Goal: Information Seeking & Learning: Find specific page/section

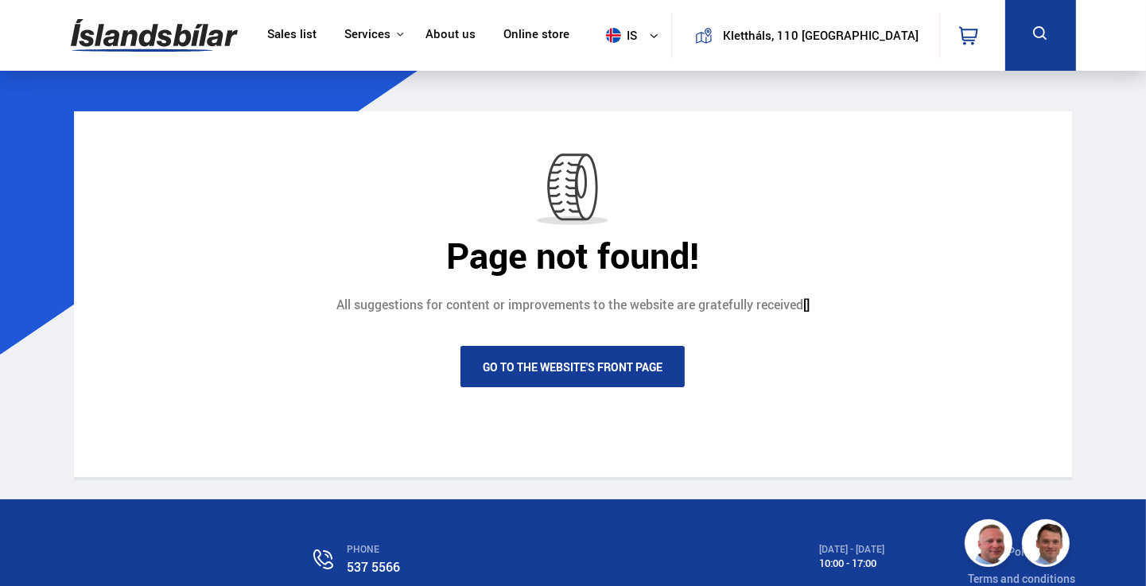
click at [1031, 29] on icon at bounding box center [1041, 34] width 20 height 20
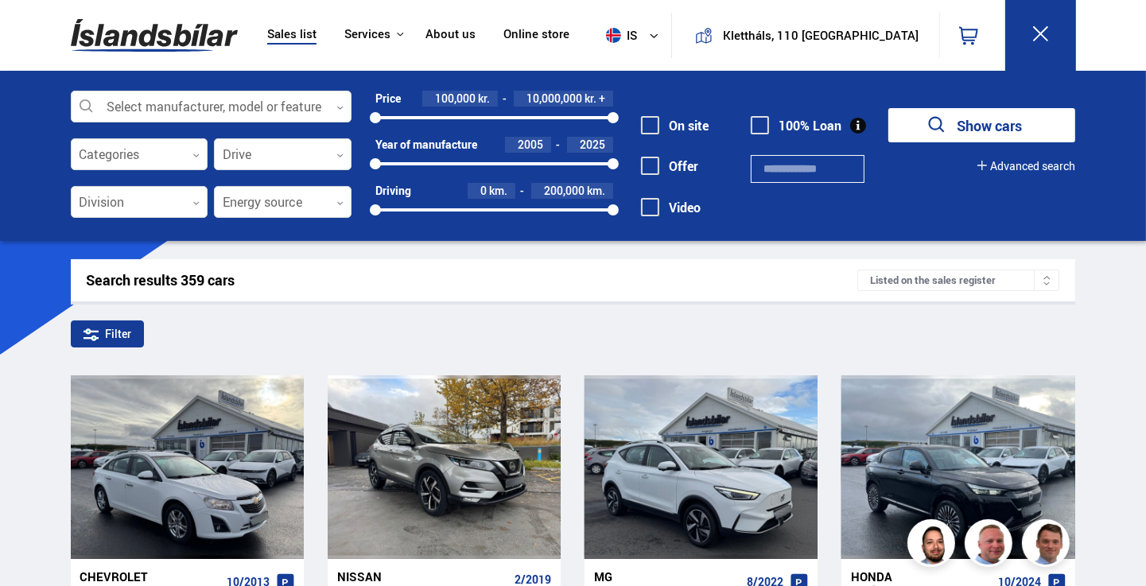
click at [171, 284] on font "Search results 359 cars" at bounding box center [161, 279] width 149 height 19
drag, startPoint x: 251, startPoint y: 284, endPoint x: 154, endPoint y: 277, distance: 97.3
click at [156, 275] on div "Search results 359 cars" at bounding box center [472, 280] width 771 height 17
click at [233, 99] on div at bounding box center [211, 107] width 281 height 32
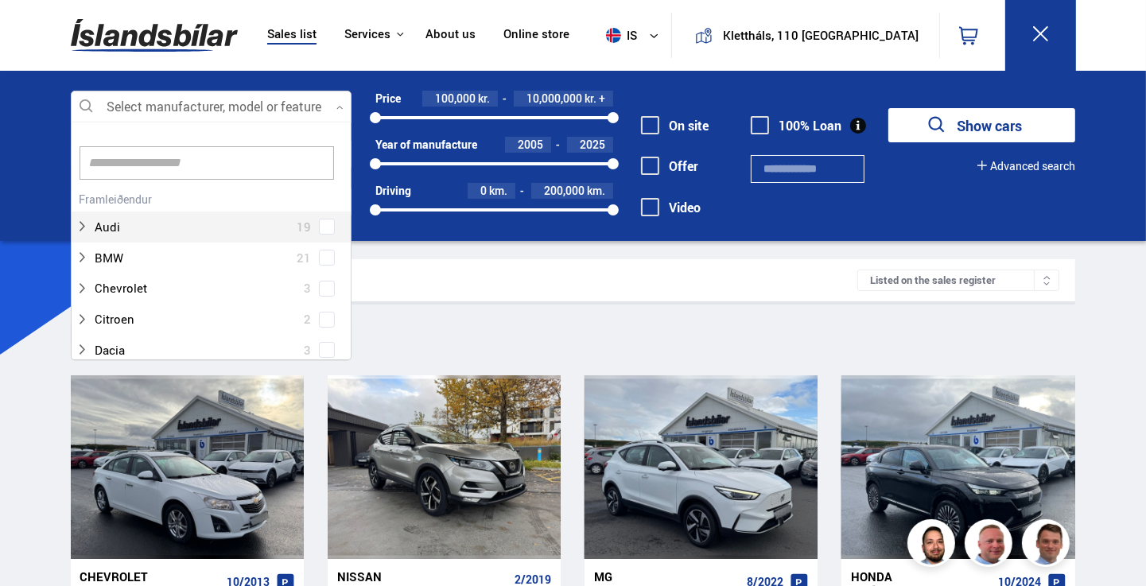
scroll to position [237, 276]
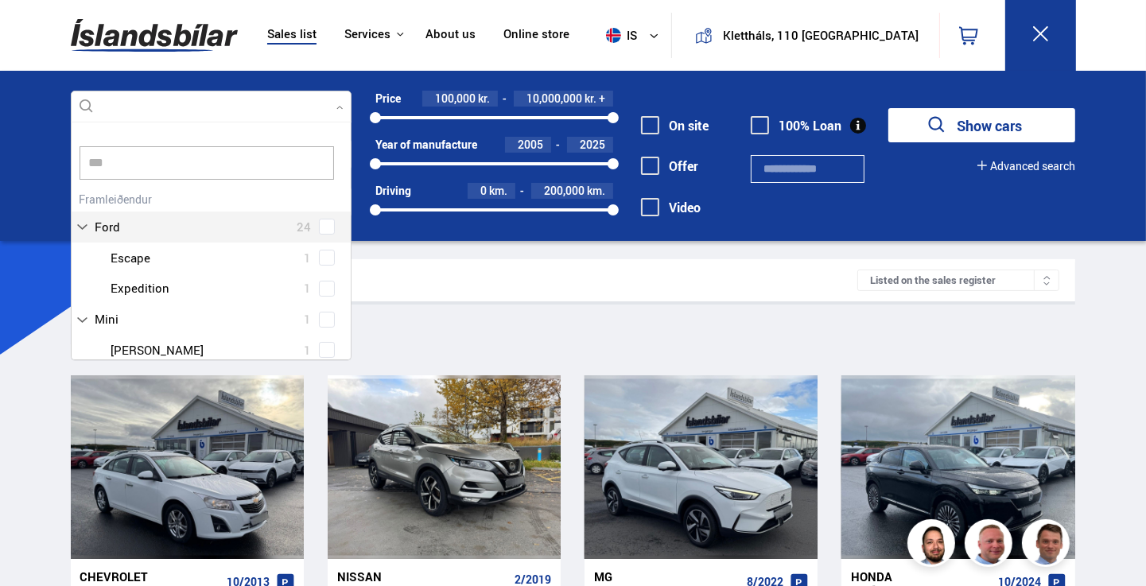
type input "****"
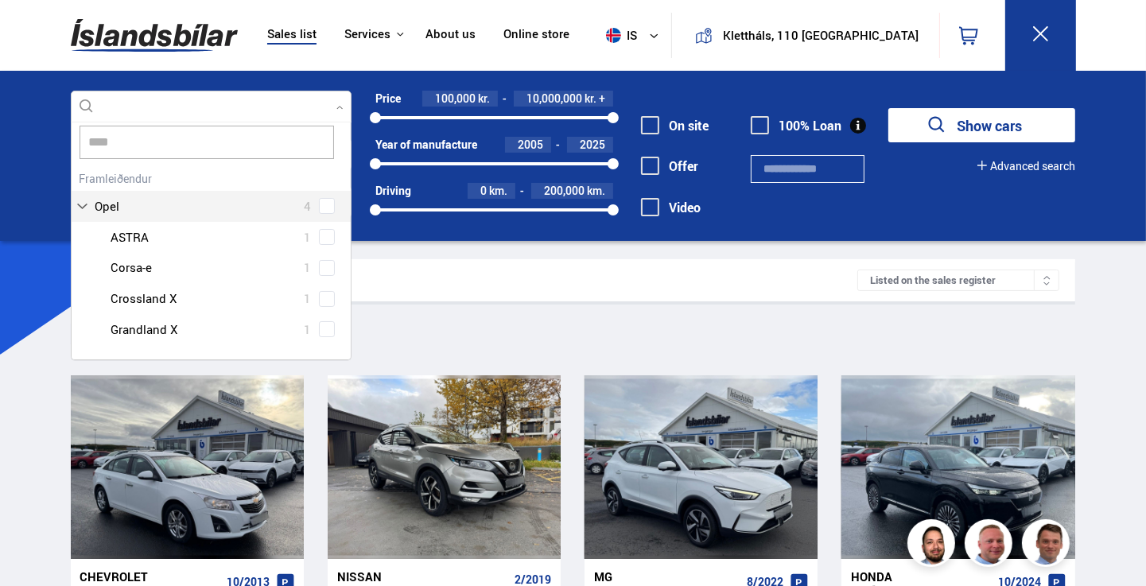
click at [888, 108] on button "Show cars" at bounding box center [981, 125] width 187 height 34
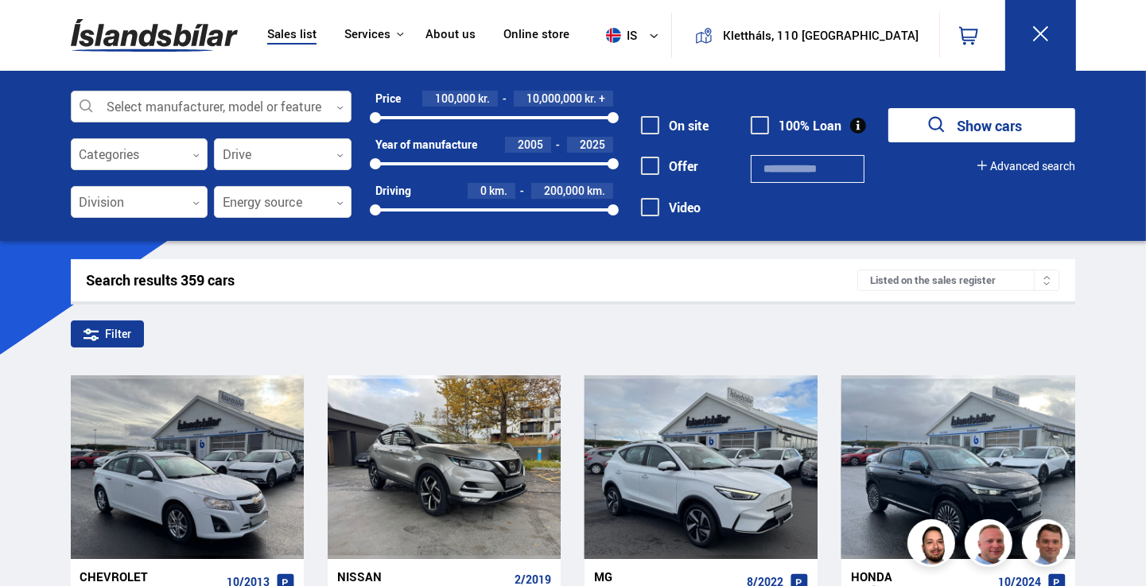
click at [199, 104] on div at bounding box center [211, 107] width 281 height 32
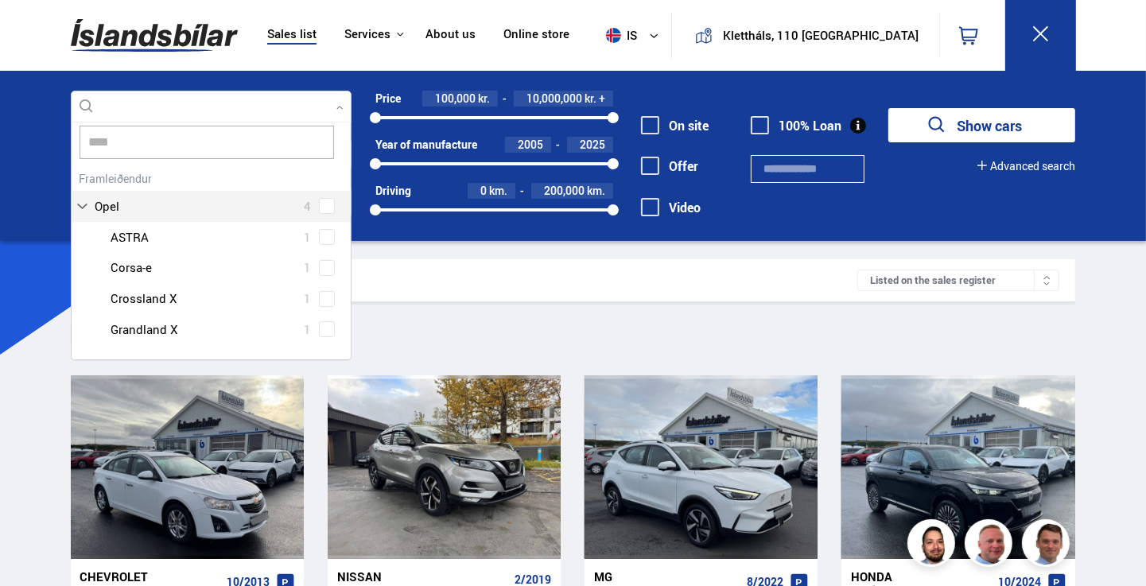
click at [319, 202] on div "Opel 4" at bounding box center [212, 206] width 272 height 23
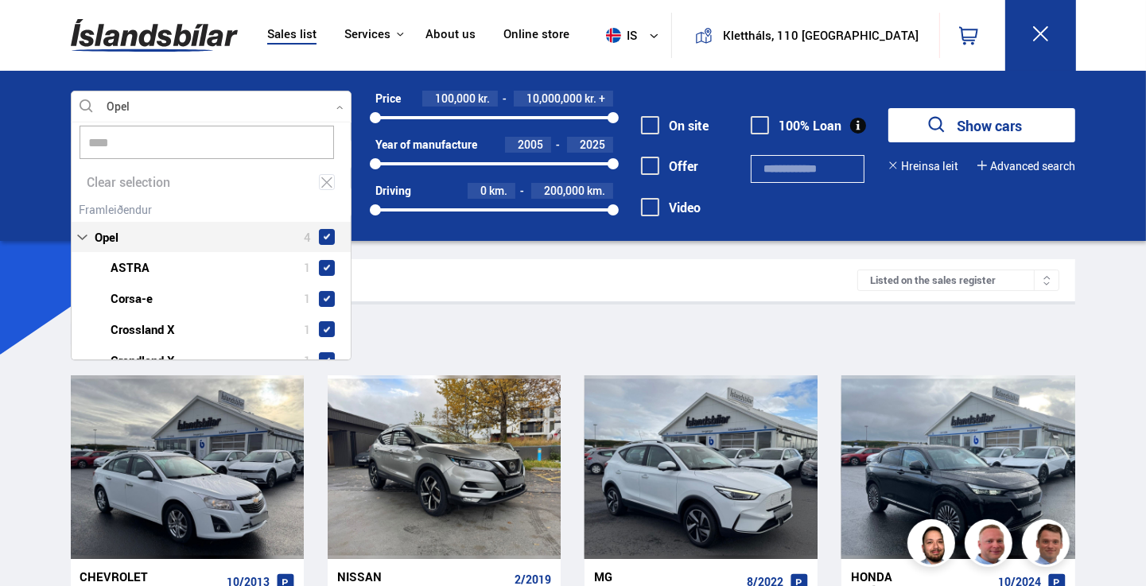
scroll to position [45, 0]
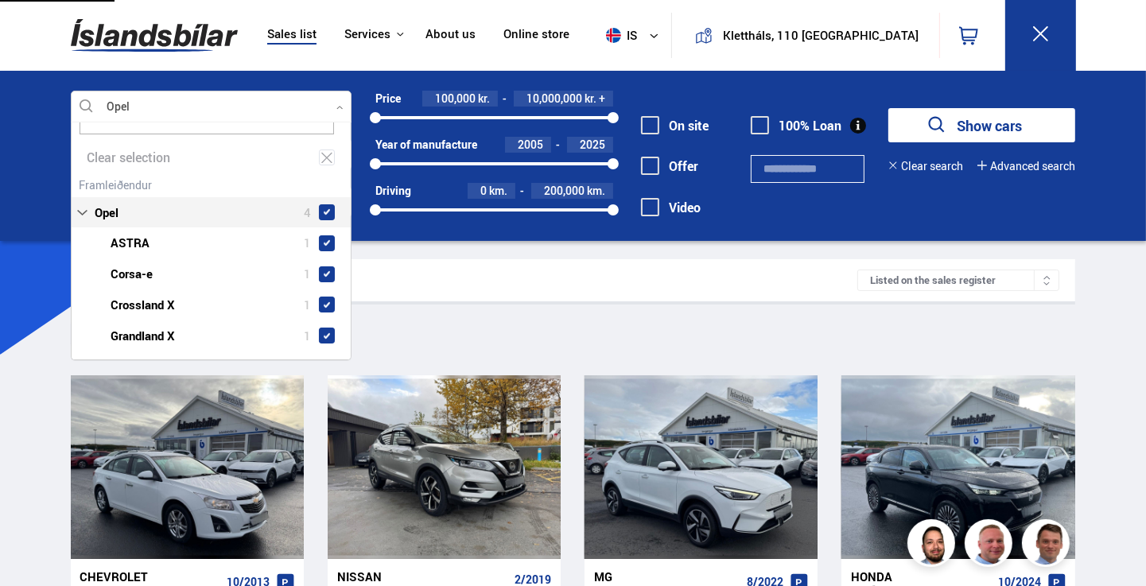
type input "****"
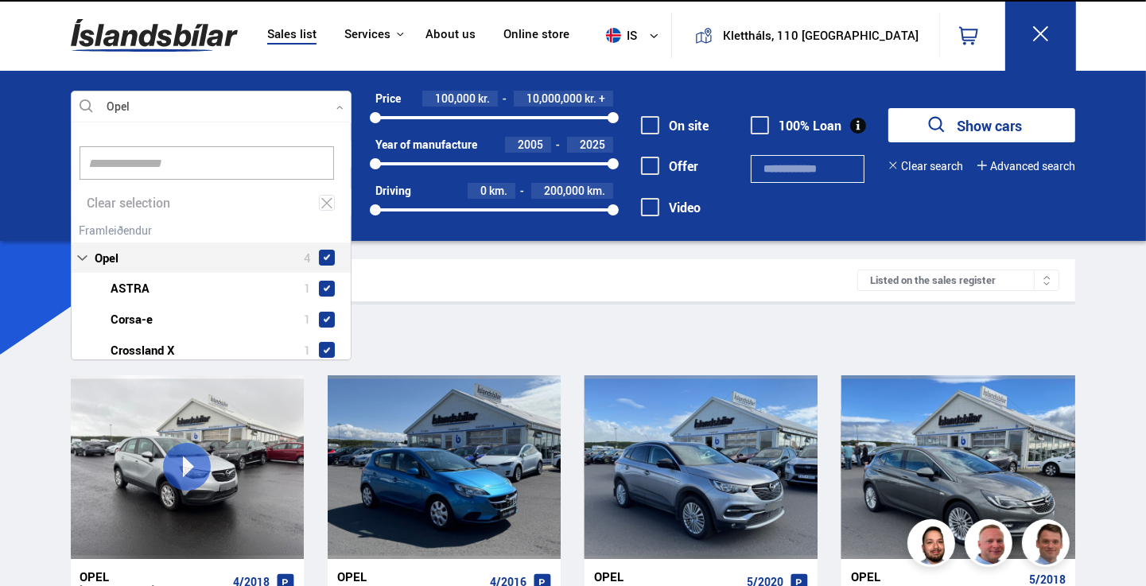
click at [21, 280] on div "Sales list Services Icelandic cars Kaupumbila.is Icelandic Defense Instructions…" at bounding box center [573, 539] width 1146 height 1078
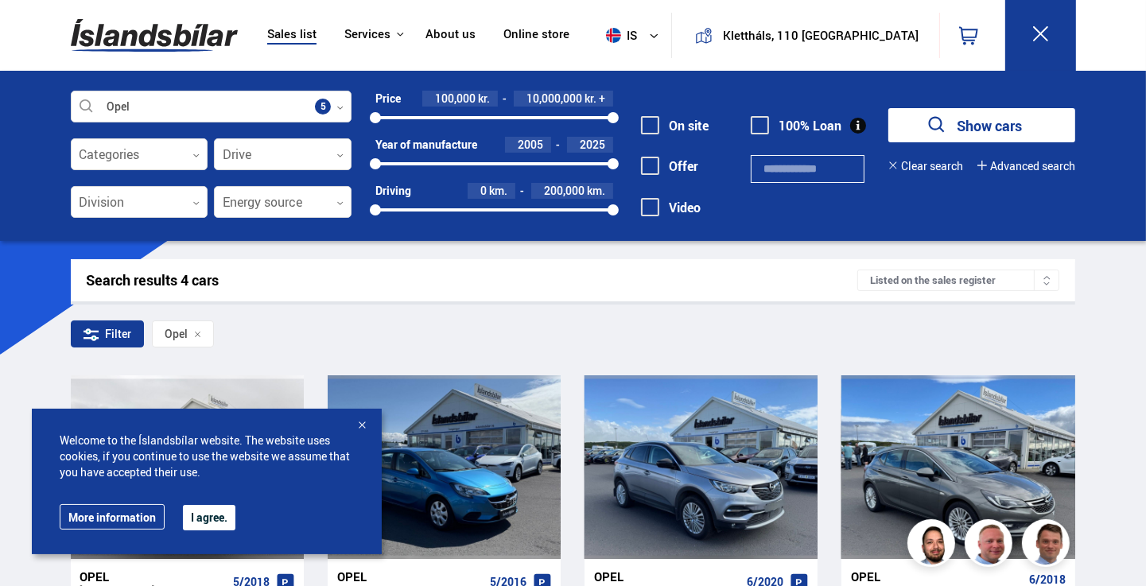
click at [362, 425] on div at bounding box center [362, 426] width 16 height 16
